Goal: Transaction & Acquisition: Book appointment/travel/reservation

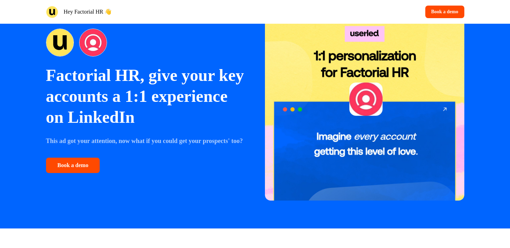
scroll to position [51, 0]
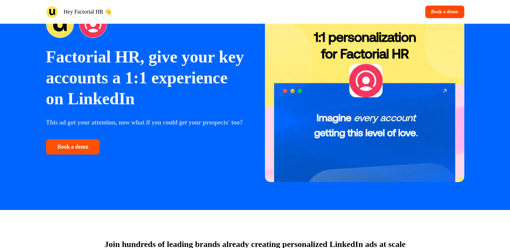
click at [86, 154] on button "Book a demo" at bounding box center [73, 146] width 54 height 15
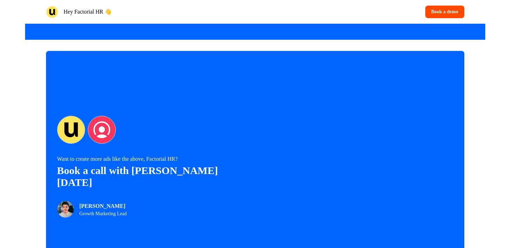
scroll to position [1500, 0]
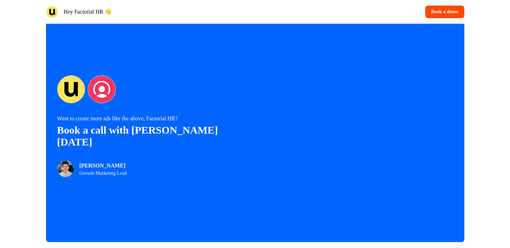
drag, startPoint x: 122, startPoint y: 158, endPoint x: 80, endPoint y: 159, distance: 42.2
click at [80, 161] on p "[PERSON_NAME]" at bounding box center [102, 165] width 47 height 8
copy p "[PERSON_NAME]"
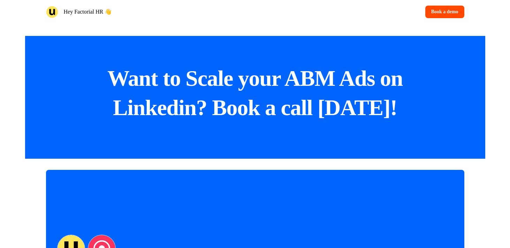
scroll to position [1329, 0]
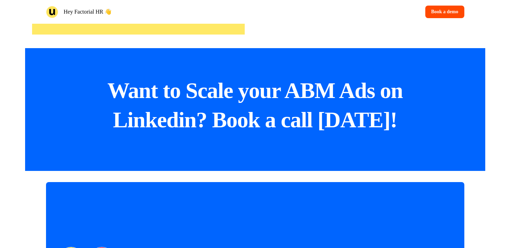
click at [53, 13] on img at bounding box center [52, 12] width 12 height 12
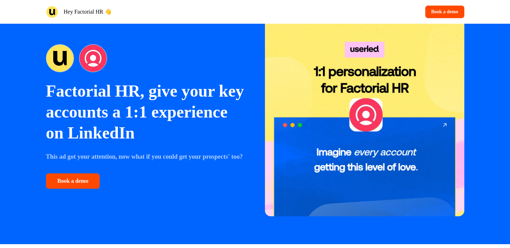
scroll to position [0, 0]
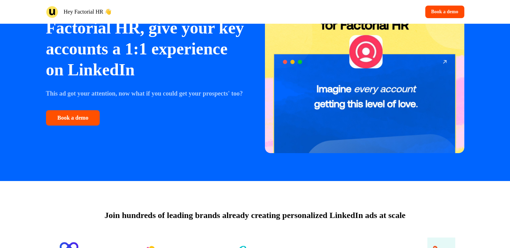
click at [88, 124] on button "Book a demo" at bounding box center [73, 117] width 54 height 15
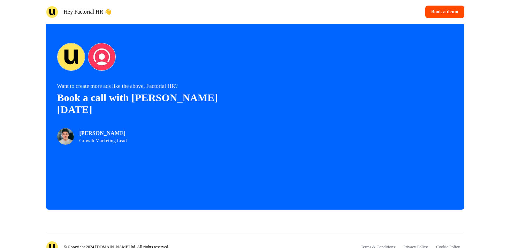
scroll to position [1566, 0]
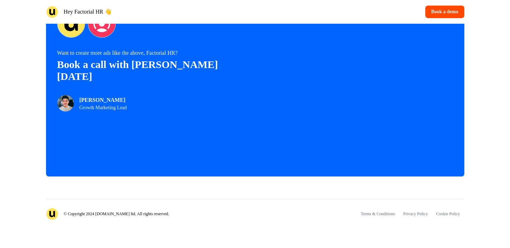
click at [164, 122] on div "Want to create more ads like the above, Factorial HR? Book a call with [PERSON_…" at bounding box center [255, 60] width 418 height 231
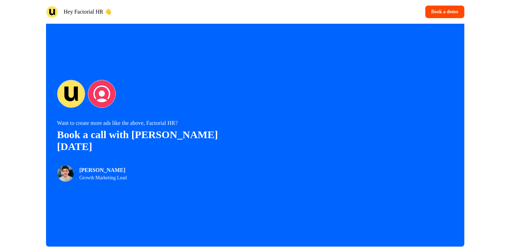
scroll to position [1479, 0]
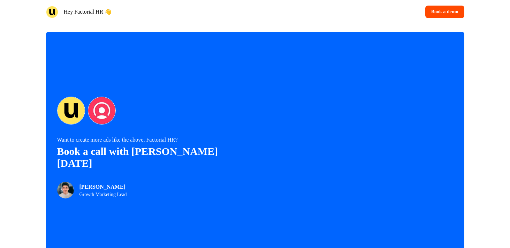
click at [104, 112] on img at bounding box center [102, 111] width 28 height 28
click at [438, 11] on button "Book a demo" at bounding box center [444, 12] width 39 height 13
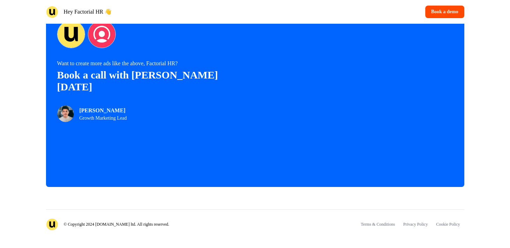
scroll to position [1566, 0]
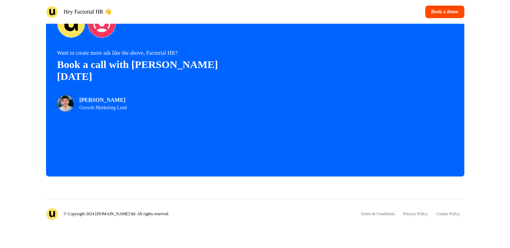
click at [264, 140] on div "Want to create more ads like the above, Factorial HR? Book a call with [PERSON_…" at bounding box center [255, 60] width 418 height 231
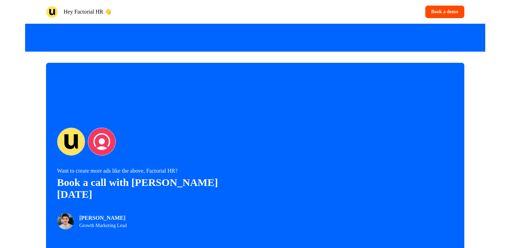
scroll to position [1512, 0]
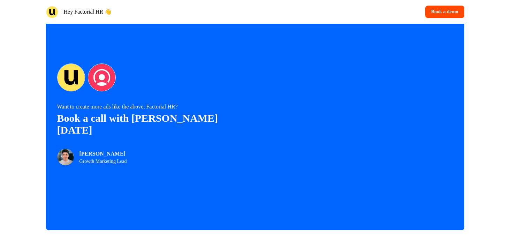
click at [110, 149] on p "[PERSON_NAME]" at bounding box center [102, 153] width 47 height 8
drag, startPoint x: 126, startPoint y: 148, endPoint x: 79, endPoint y: 148, distance: 47.0
click at [79, 149] on p "[PERSON_NAME]" at bounding box center [102, 153] width 47 height 8
copy p "[PERSON_NAME]"
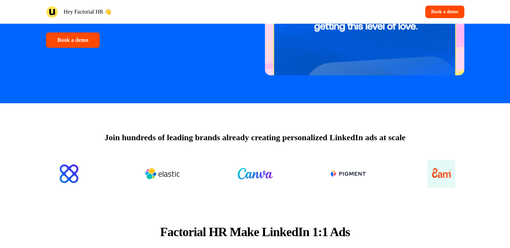
scroll to position [0, 0]
